Goal: Task Accomplishment & Management: Manage account settings

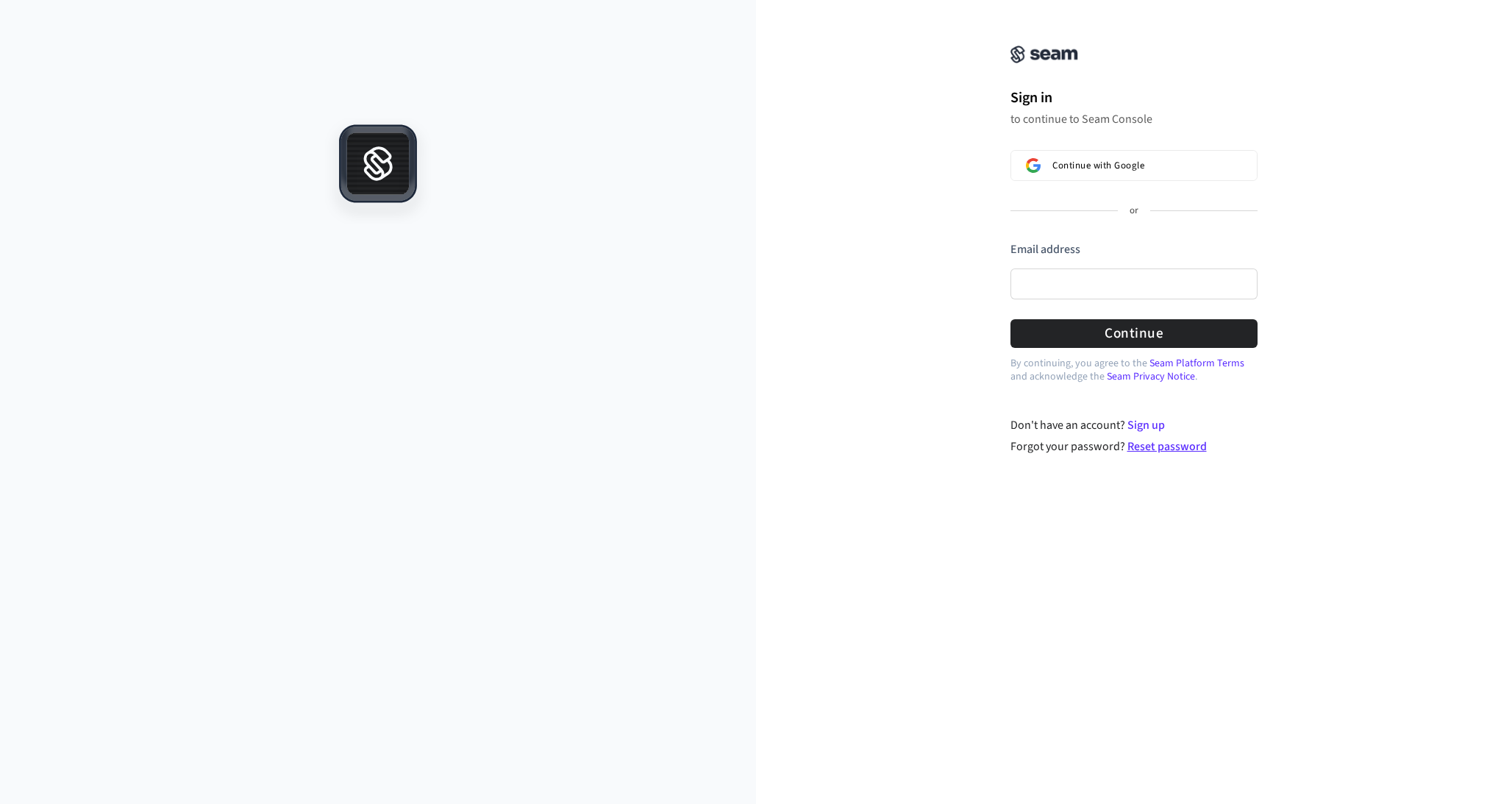
click at [1179, 446] on link "Reset password" at bounding box center [1167, 446] width 80 height 16
click at [1118, 169] on span "Continue with Google" at bounding box center [1099, 165] width 92 height 12
